Goal: Book appointment/travel/reservation

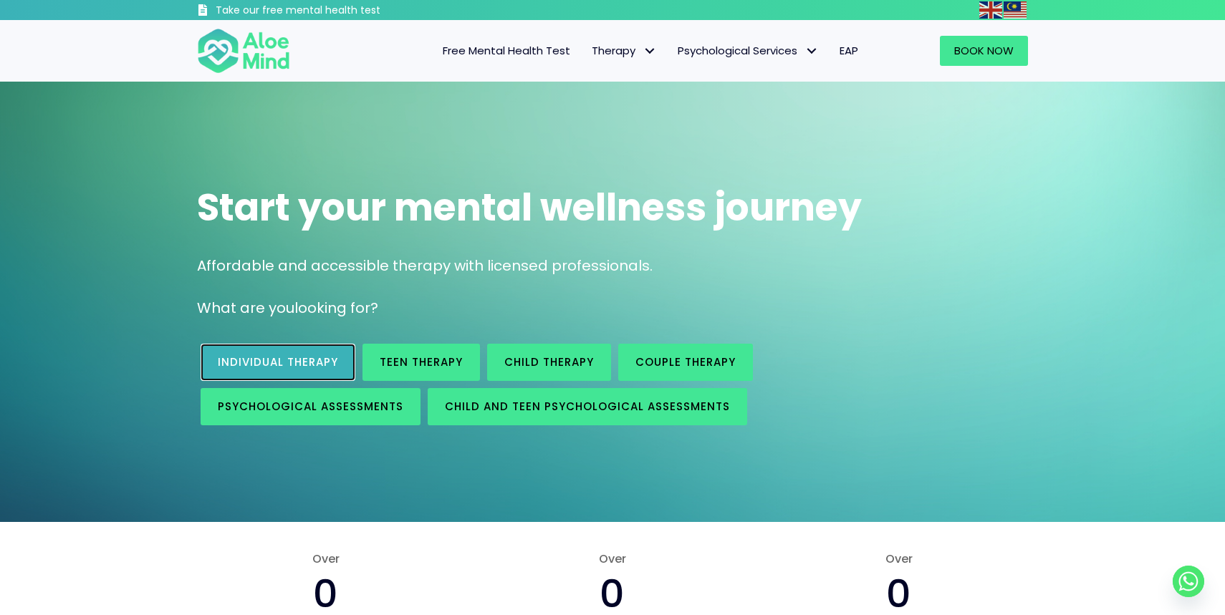
click at [332, 370] on link "Individual therapy" at bounding box center [278, 362] width 155 height 37
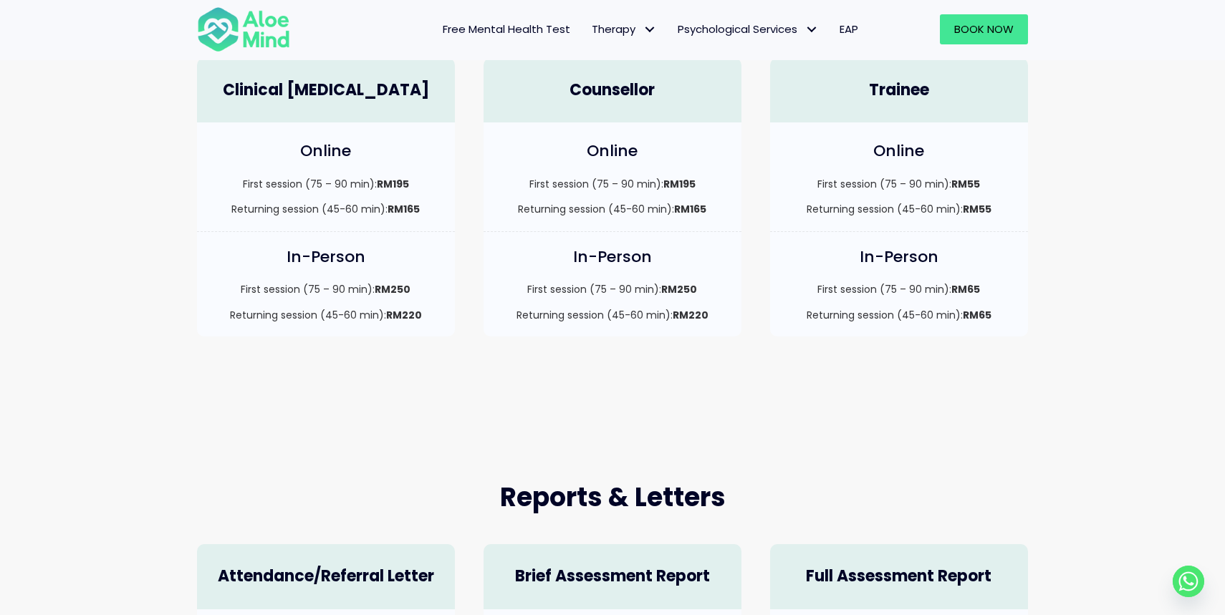
scroll to position [459, 0]
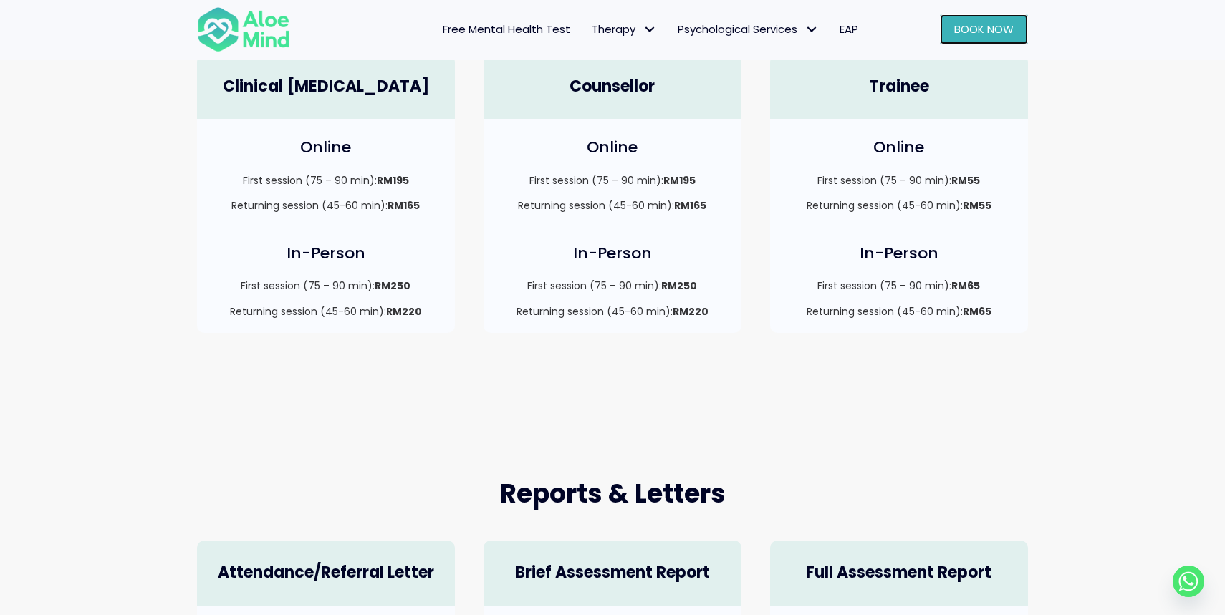
click at [997, 24] on span "Book Now" at bounding box center [983, 28] width 59 height 15
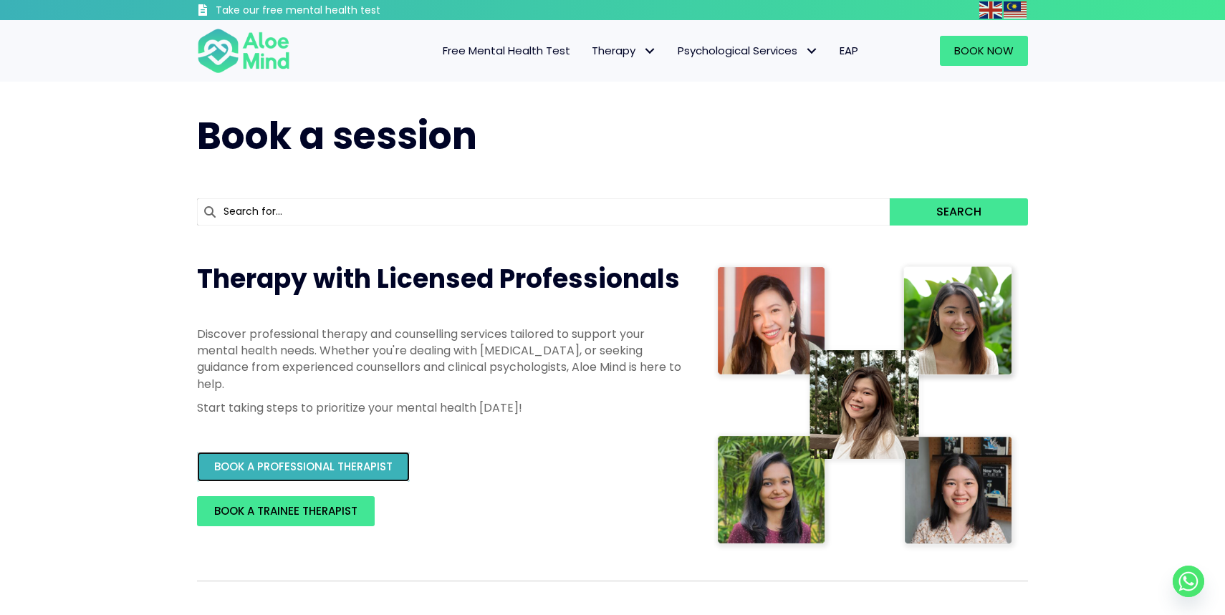
click at [390, 462] on span "BOOK A PROFESSIONAL THERAPIST" at bounding box center [303, 466] width 178 height 15
click at [535, 135] on h1 "Book a session" at bounding box center [612, 136] width 831 height 52
